Goal: Task Accomplishment & Management: Manage account settings

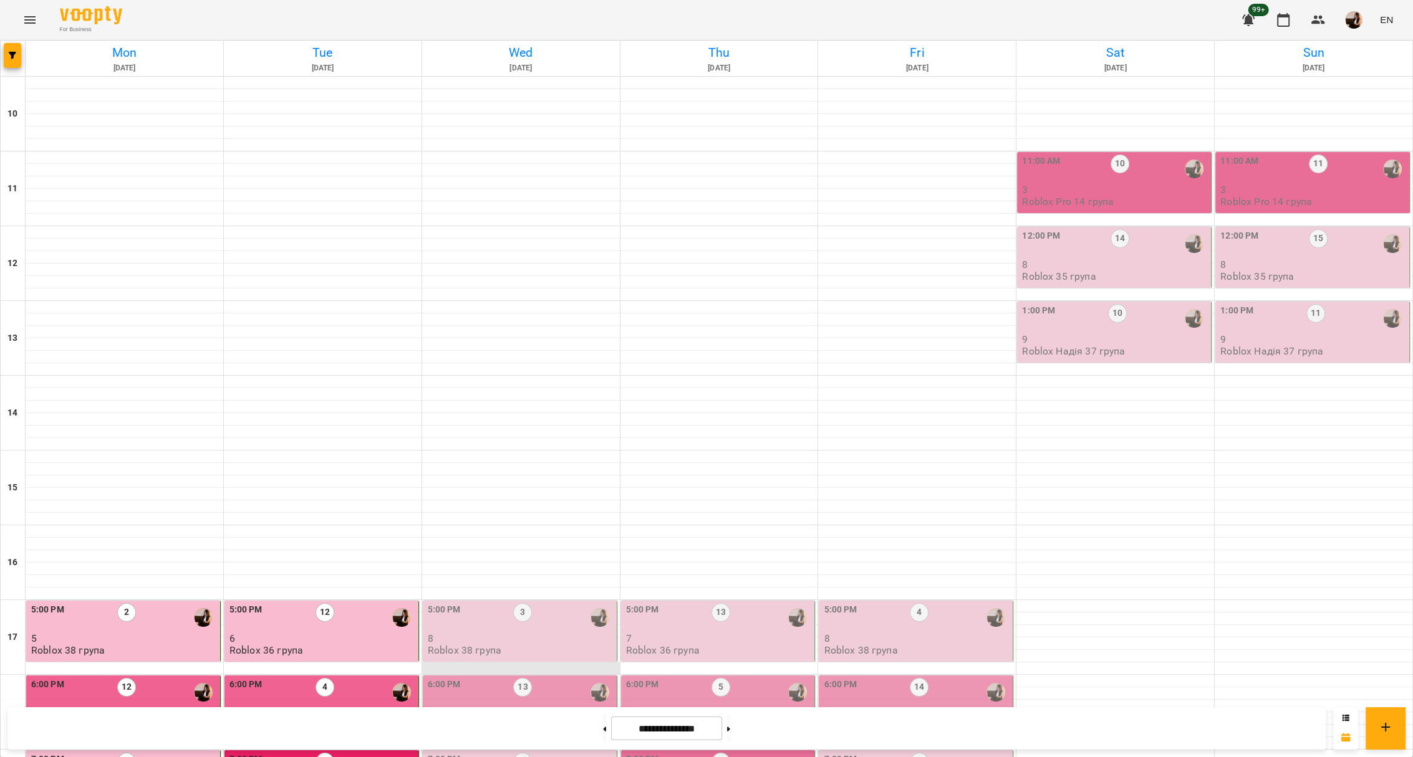
scroll to position [348, 0]
click at [376, 753] on div "7:00 PM 2" at bounding box center [322, 767] width 186 height 29
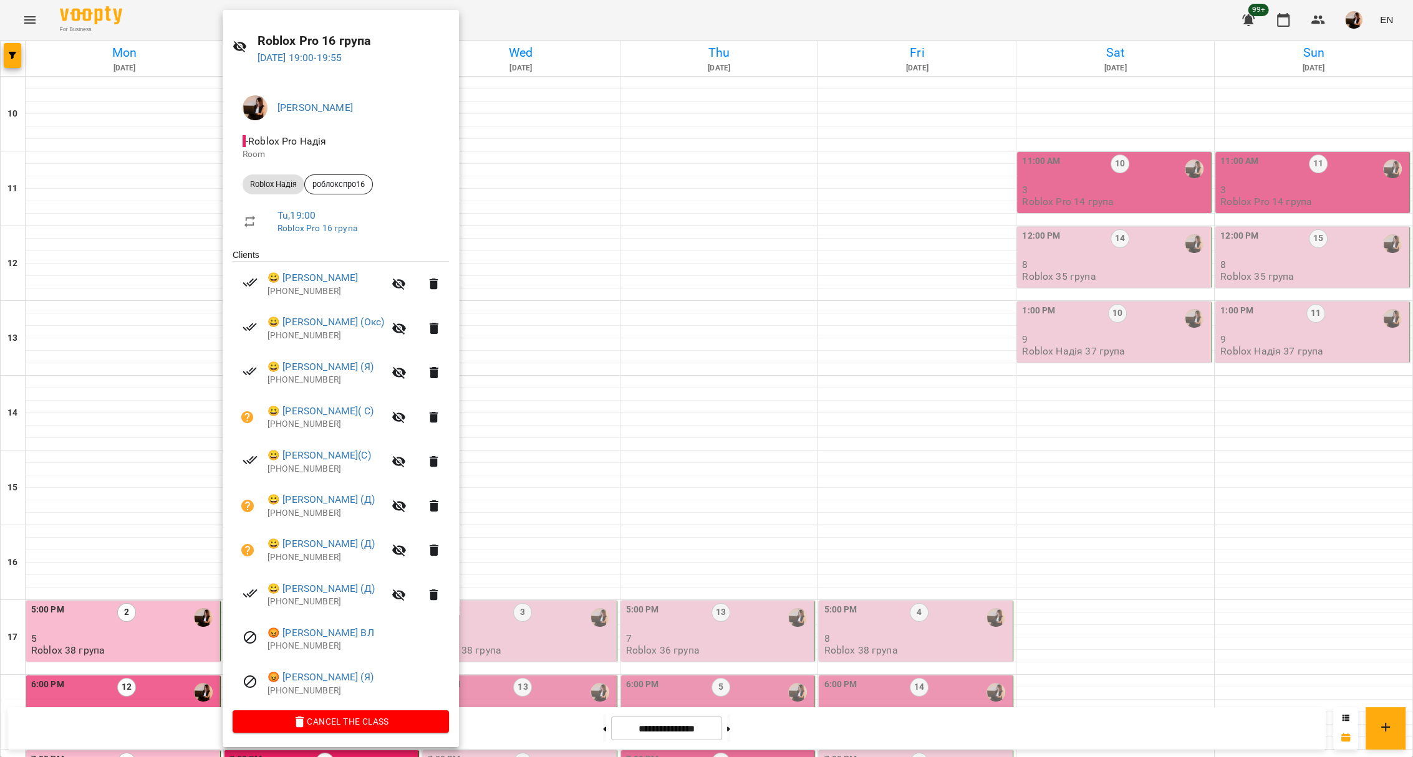
scroll to position [31, 0]
drag, startPoint x: 263, startPoint y: 276, endPoint x: 421, endPoint y: 673, distance: 427.9
click at [421, 673] on ul "Clients 😀 [PERSON_NAME] ВЛ [PHONE_NUMBER] 😀 [PERSON_NAME] (Окс) [PHONE_NUMBER] …" at bounding box center [341, 479] width 216 height 462
copy ul "😀 [PERSON_NAME] ВЛ [PHONE_NUMBER] 😀 [PERSON_NAME] (Окс) [PHONE_NUMBER] 😀 [PERSO…"
click at [558, 257] on div at bounding box center [706, 378] width 1413 height 757
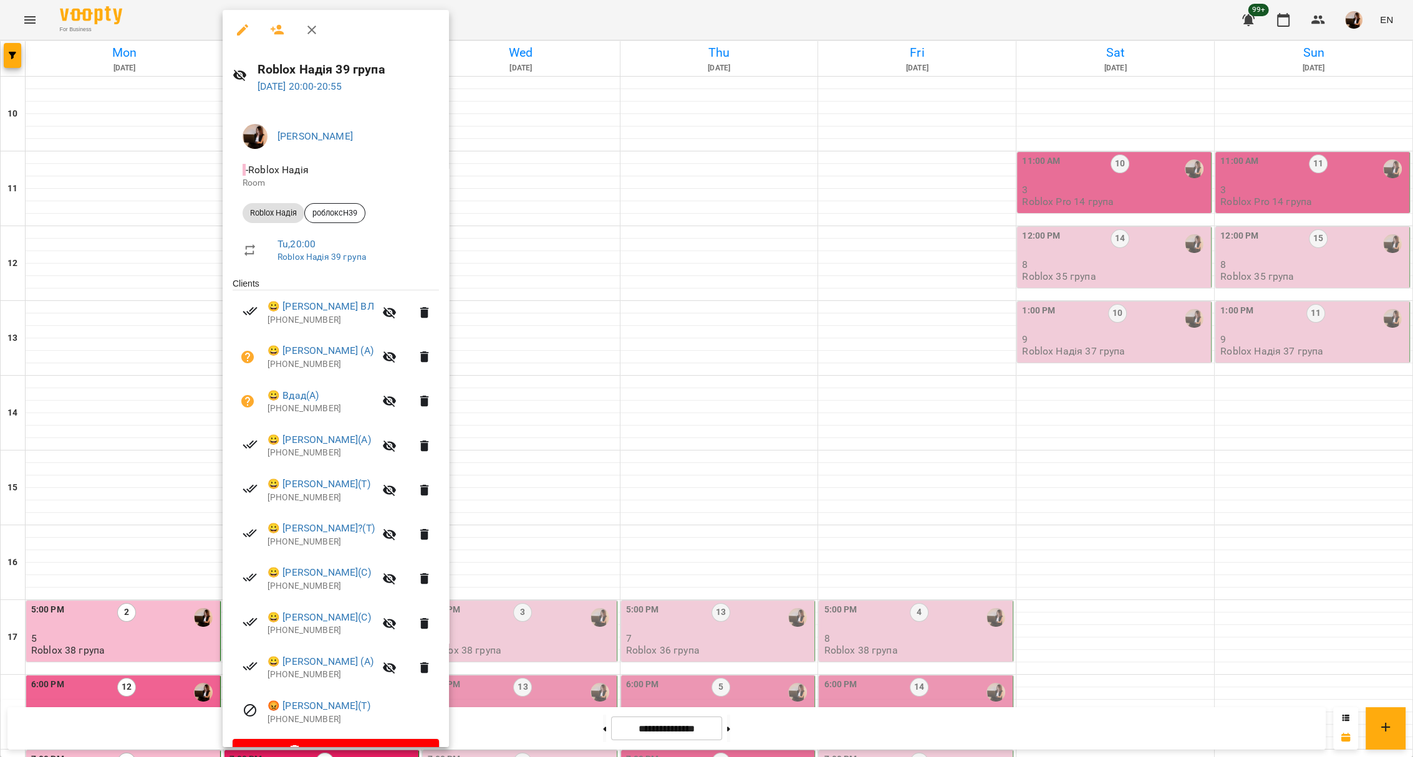
drag, startPoint x: 397, startPoint y: 704, endPoint x: 239, endPoint y: 314, distance: 420.9
click at [239, 314] on ul "Clients 😀 [PERSON_NAME] ВЛ [PHONE_NUMBER] 😀 [PERSON_NAME] (А) [PHONE_NUMBER] 😀 …" at bounding box center [336, 508] width 206 height 462
copy ul "😀 [PERSON_NAME] ВЛ [PHONE_NUMBER] 😀 [PERSON_NAME] (А) [PHONE_NUMBER] 😀 Вдад(А) …"
click at [653, 353] on div at bounding box center [706, 378] width 1413 height 757
